Goal: Transaction & Acquisition: Purchase product/service

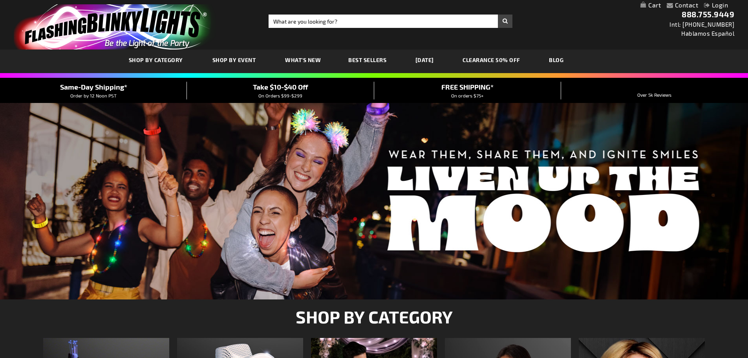
type input "accounting@stnorbertchurch.org"
click at [721, 3] on link "Login" at bounding box center [716, 4] width 24 height 7
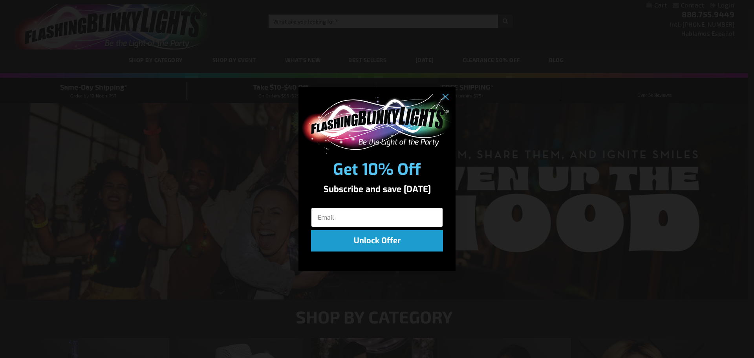
click at [372, 210] on input "Email" at bounding box center [377, 217] width 132 height 20
click at [445, 98] on icon "Close dialog" at bounding box center [445, 97] width 5 height 5
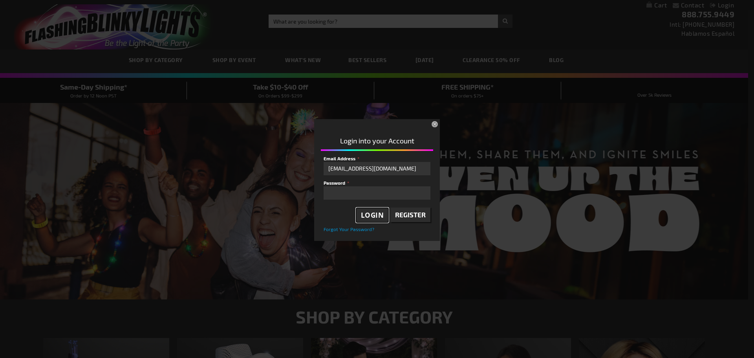
click at [373, 217] on span "Login" at bounding box center [372, 214] width 23 height 9
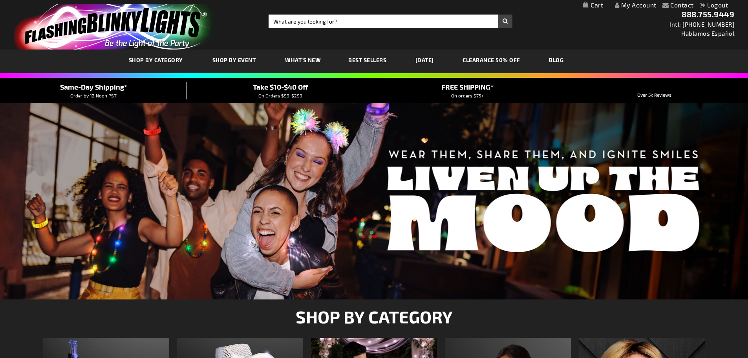
click at [644, 5] on link "My Account" at bounding box center [636, 4] width 42 height 7
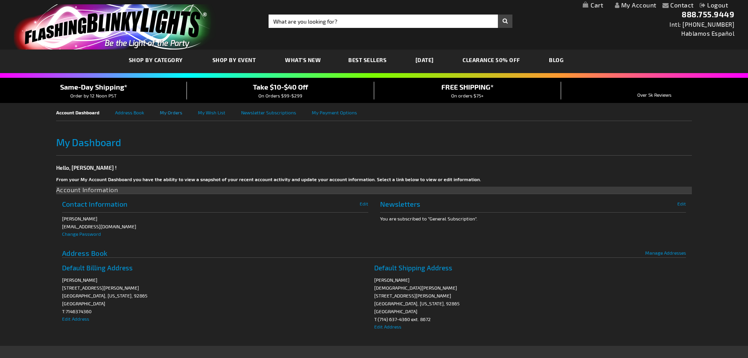
click at [167, 111] on link "My Orders" at bounding box center [179, 112] width 38 height 18
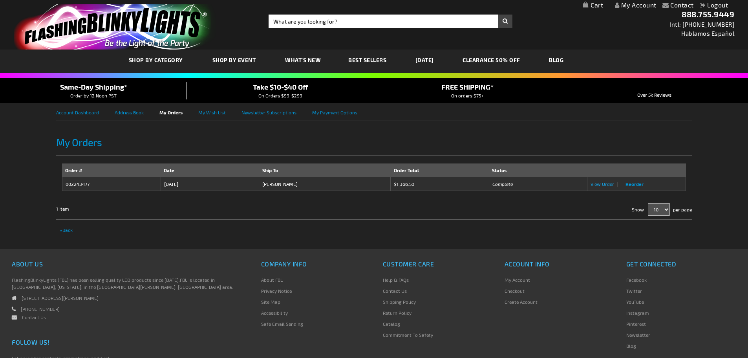
click at [600, 183] on span "View Order" at bounding box center [603, 183] width 24 height 5
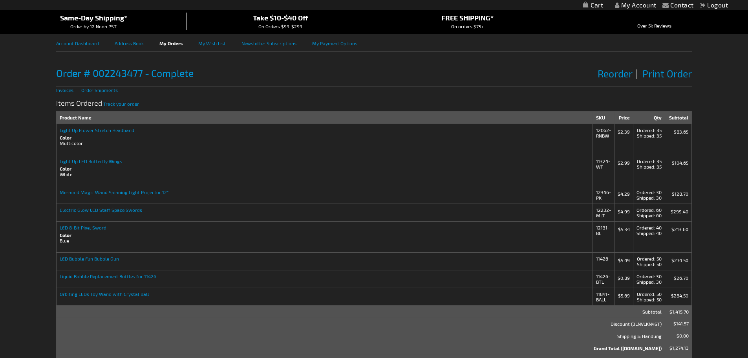
click at [112, 130] on strong "Light Up Flower Stretch Headband" at bounding box center [325, 129] width 530 height 5
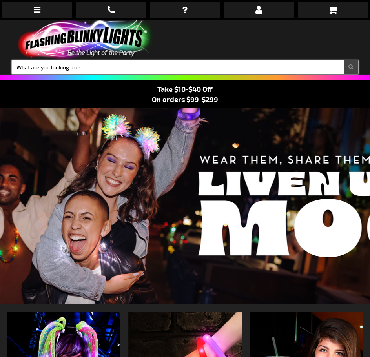
click at [59, 71] on input "Search" at bounding box center [185, 66] width 347 height 13
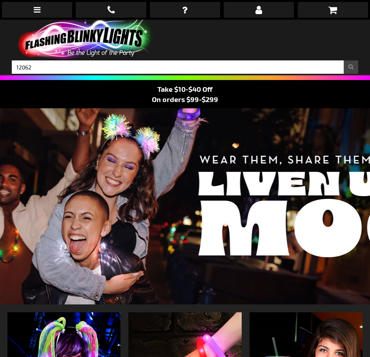
type input "12062"
click at [344, 60] on button "Search" at bounding box center [351, 66] width 15 height 13
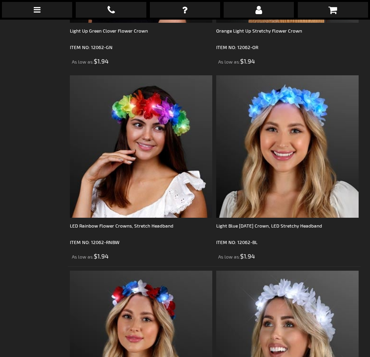
scroll to position [501, 0]
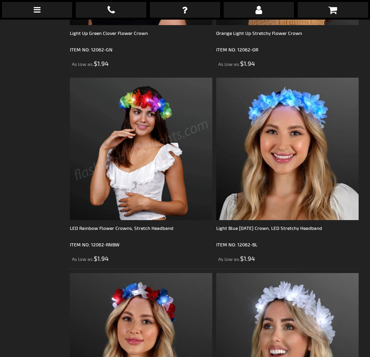
click at [144, 102] on img at bounding box center [141, 149] width 143 height 143
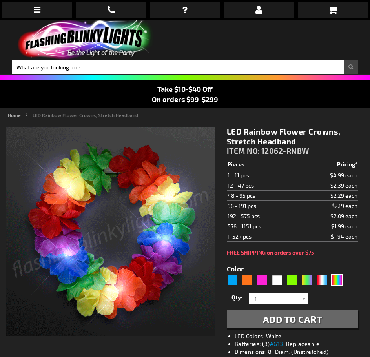
type input "5659"
